Goal: Task Accomplishment & Management: Use online tool/utility

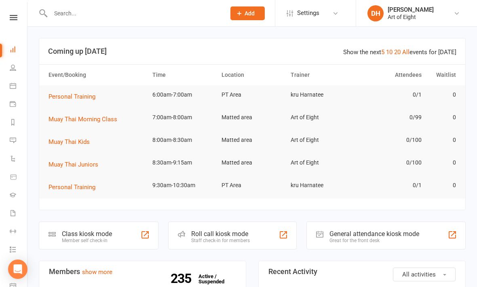
click at [77, 235] on div "Class kiosk mode" at bounding box center [87, 234] width 50 height 8
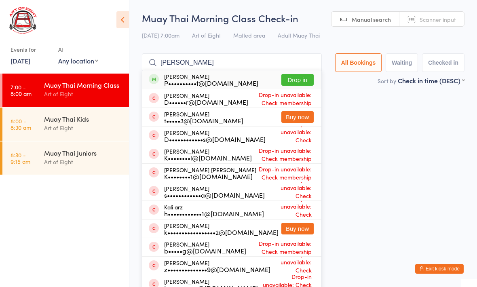
type input "[PERSON_NAME]"
click at [293, 74] on button "Drop in" at bounding box center [298, 80] width 32 height 12
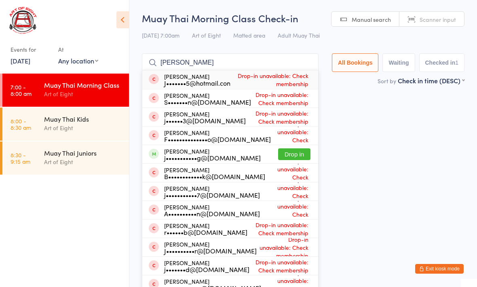
type input "[PERSON_NAME]"
click at [293, 157] on button "Drop in" at bounding box center [294, 154] width 32 height 12
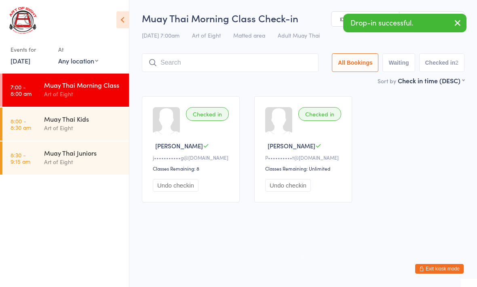
click at [26, 128] on time "8:00 - 8:30 am" at bounding box center [21, 124] width 21 height 13
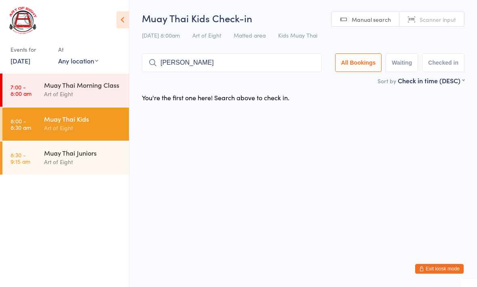
type input "[PERSON_NAME]"
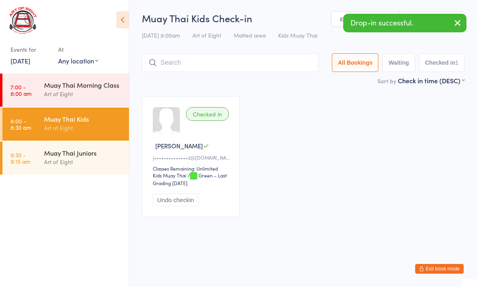
click at [85, 83] on div "Muay Thai Morning Class" at bounding box center [83, 85] width 78 height 9
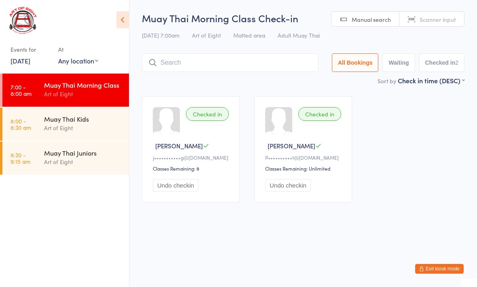
click at [94, 124] on div "Art of Eight" at bounding box center [83, 127] width 78 height 9
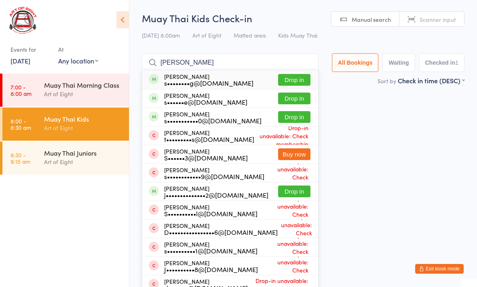
type input "[PERSON_NAME]"
click at [294, 188] on button "Drop in" at bounding box center [294, 192] width 32 height 12
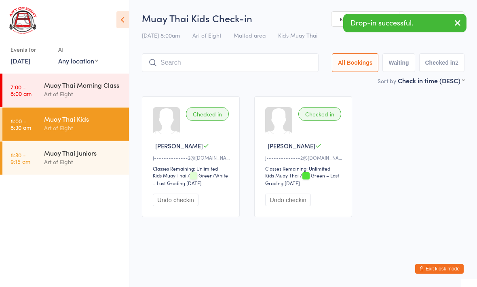
click at [82, 101] on div "Muay Thai Morning Class Art of Eight" at bounding box center [86, 90] width 85 height 32
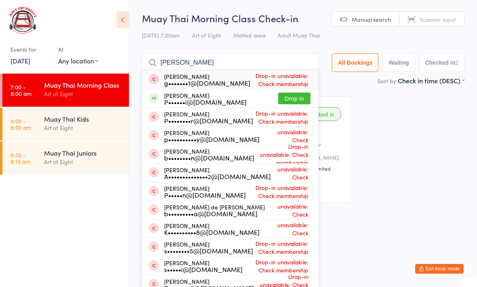
type input "[PERSON_NAME]"
click at [286, 101] on button "Drop in" at bounding box center [294, 99] width 32 height 12
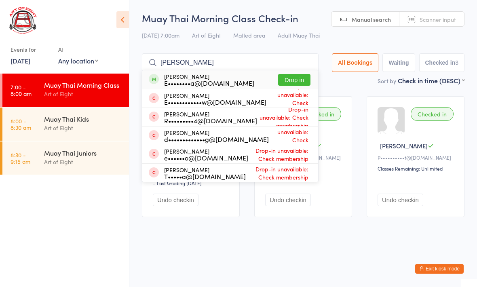
type input "[PERSON_NAME]"
click at [284, 81] on button "Drop in" at bounding box center [294, 80] width 32 height 12
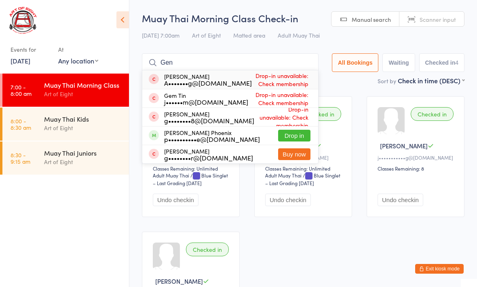
type input "Gen"
click at [288, 133] on button "Drop in" at bounding box center [294, 136] width 32 height 12
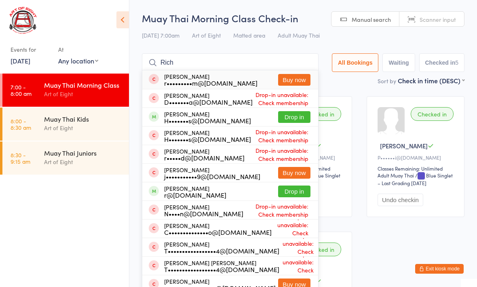
type input "Rich"
click at [291, 193] on button "Drop in" at bounding box center [294, 192] width 32 height 12
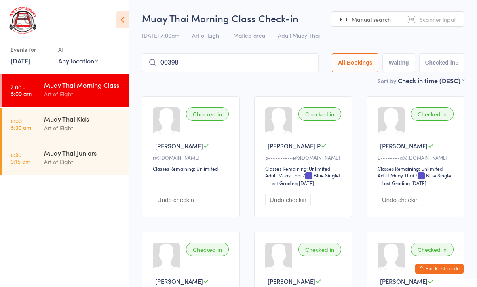
type input "00398"
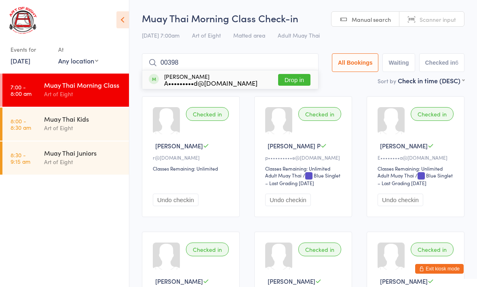
click at [286, 80] on button "Drop in" at bounding box center [294, 80] width 32 height 12
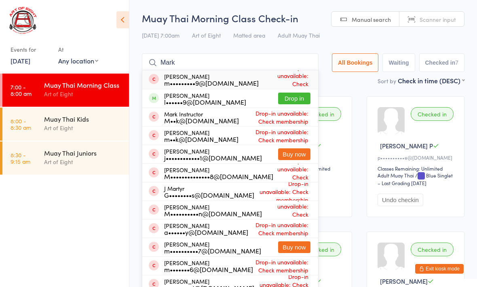
type input "Mark"
click at [288, 98] on button "Drop in" at bounding box center [294, 99] width 32 height 12
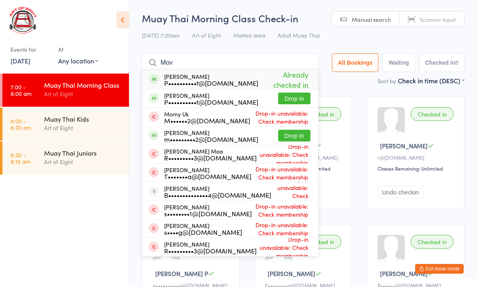
type input "Mov"
click at [279, 135] on button "Drop in" at bounding box center [294, 136] width 32 height 12
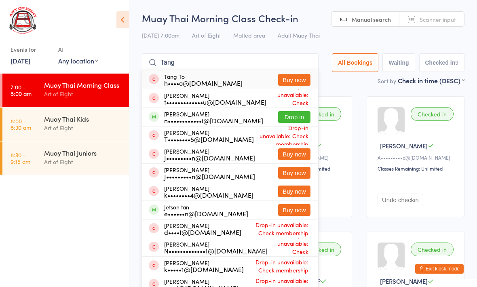
type input "Tang"
click at [287, 119] on button "Drop in" at bounding box center [294, 117] width 32 height 12
